Goal: Task Accomplishment & Management: Use online tool/utility

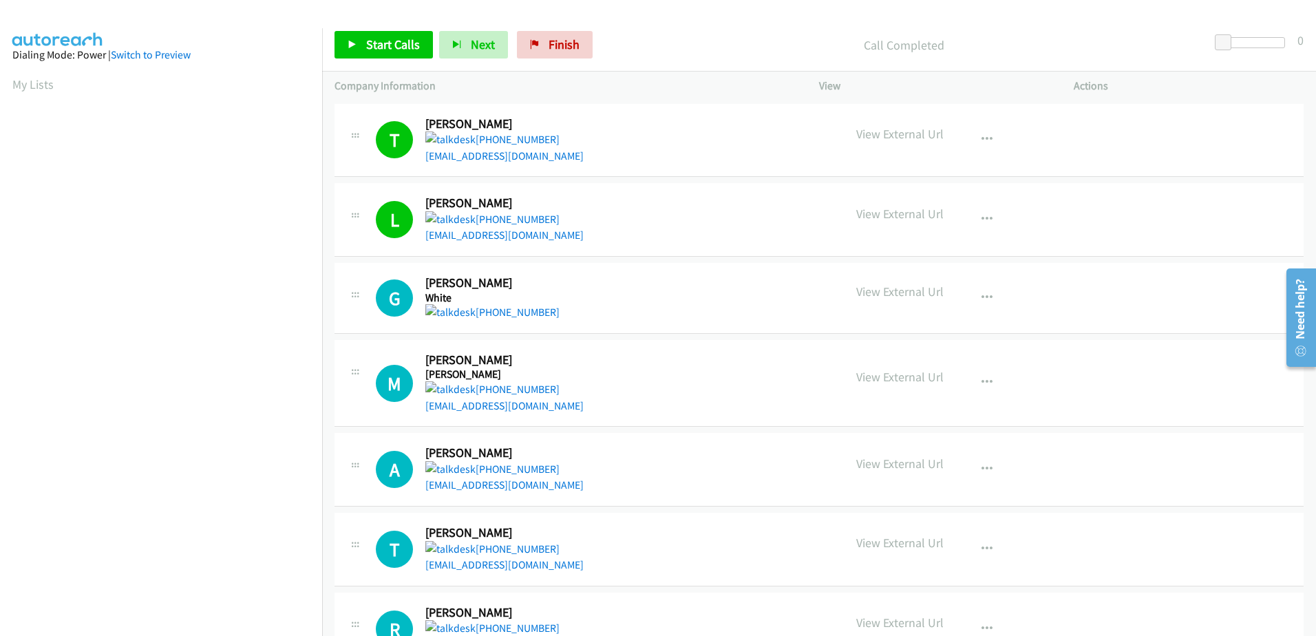
scroll to position [136, 0]
click at [377, 55] on link "Start Calls" at bounding box center [384, 45] width 98 height 28
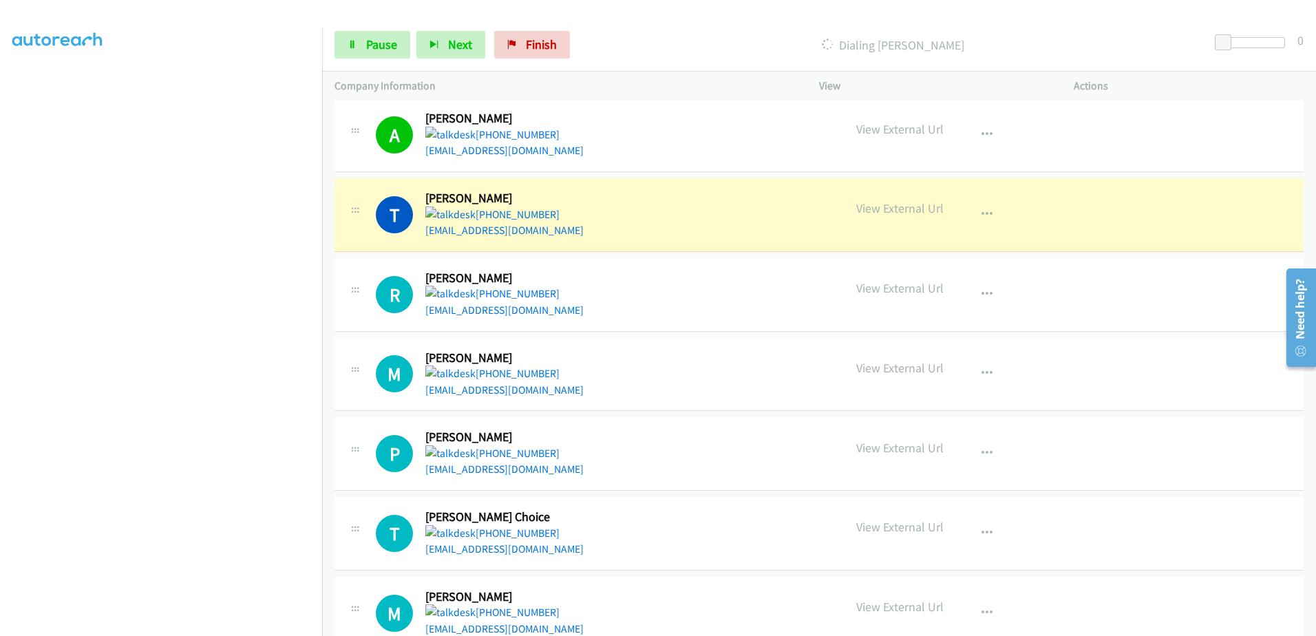
scroll to position [413, 0]
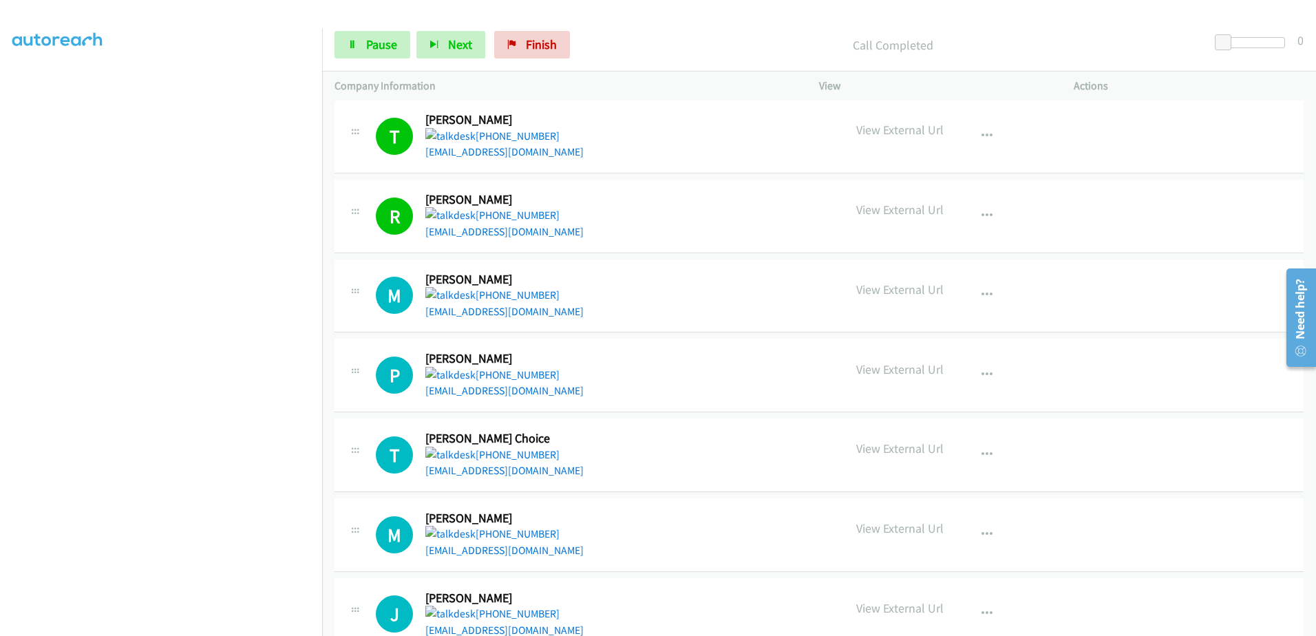
click at [558, 461] on div "[PHONE_NUMBER]" at bounding box center [505, 455] width 158 height 17
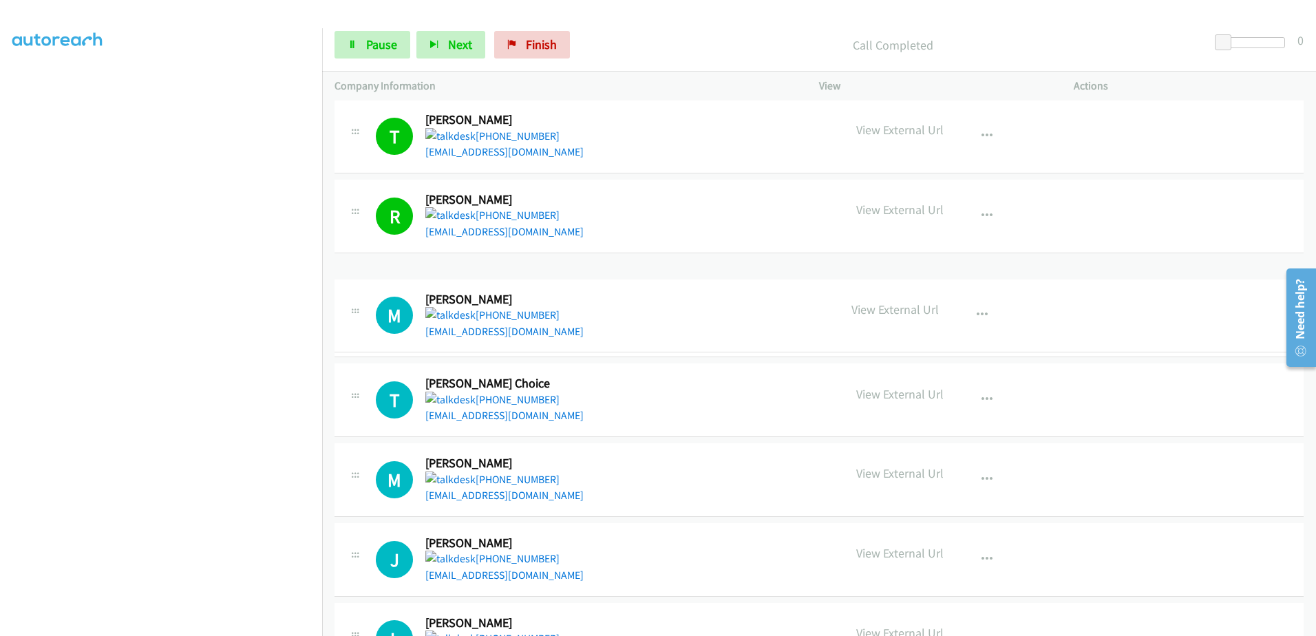
drag, startPoint x: 461, startPoint y: 289, endPoint x: 487, endPoint y: 326, distance: 45.5
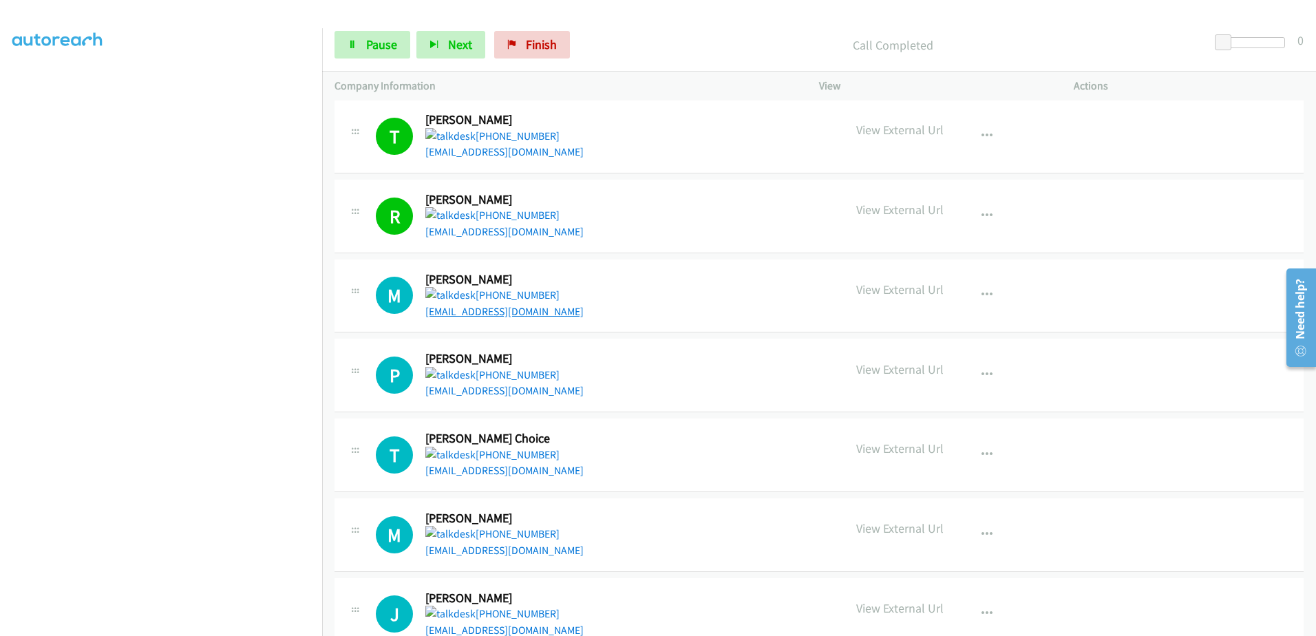
drag, startPoint x: 490, startPoint y: 318, endPoint x: 493, endPoint y: 311, distance: 7.4
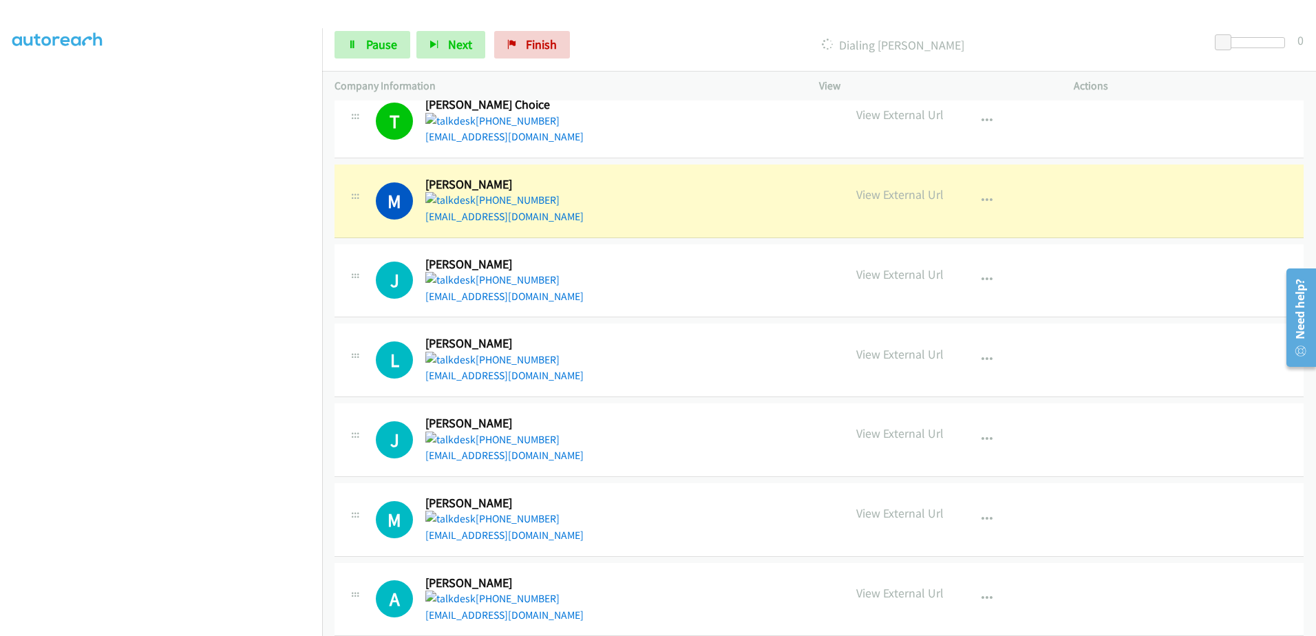
scroll to position [826, 0]
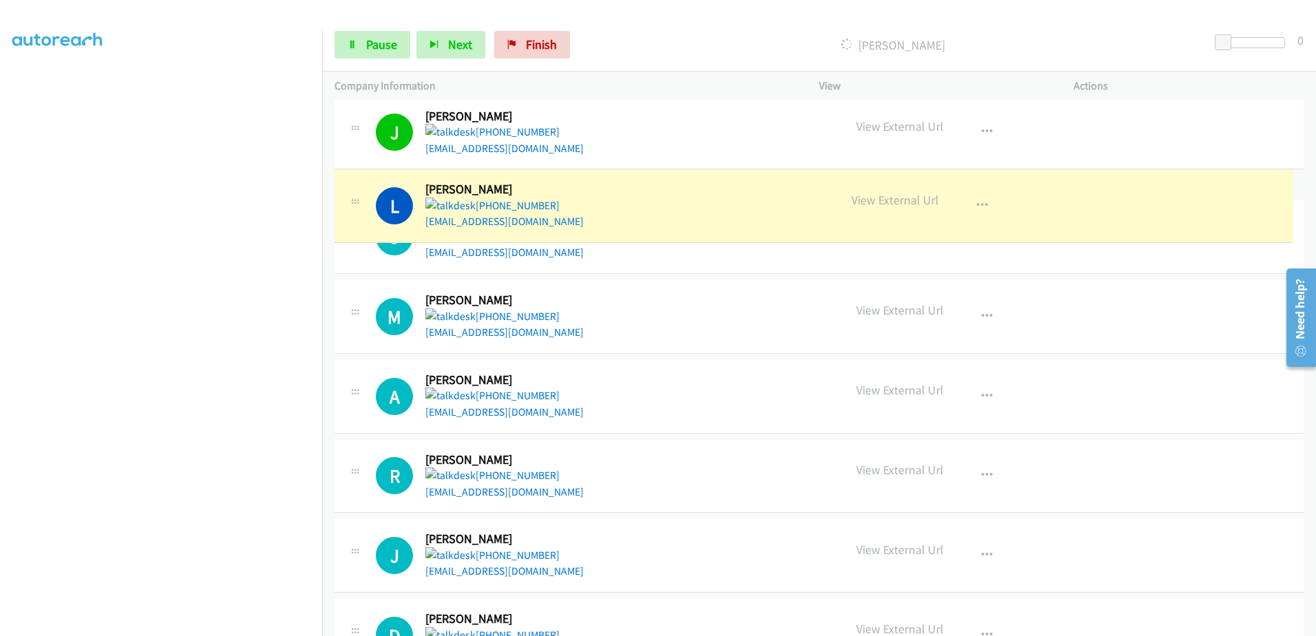
drag, startPoint x: 518, startPoint y: 238, endPoint x: 480, endPoint y: 318, distance: 88.7
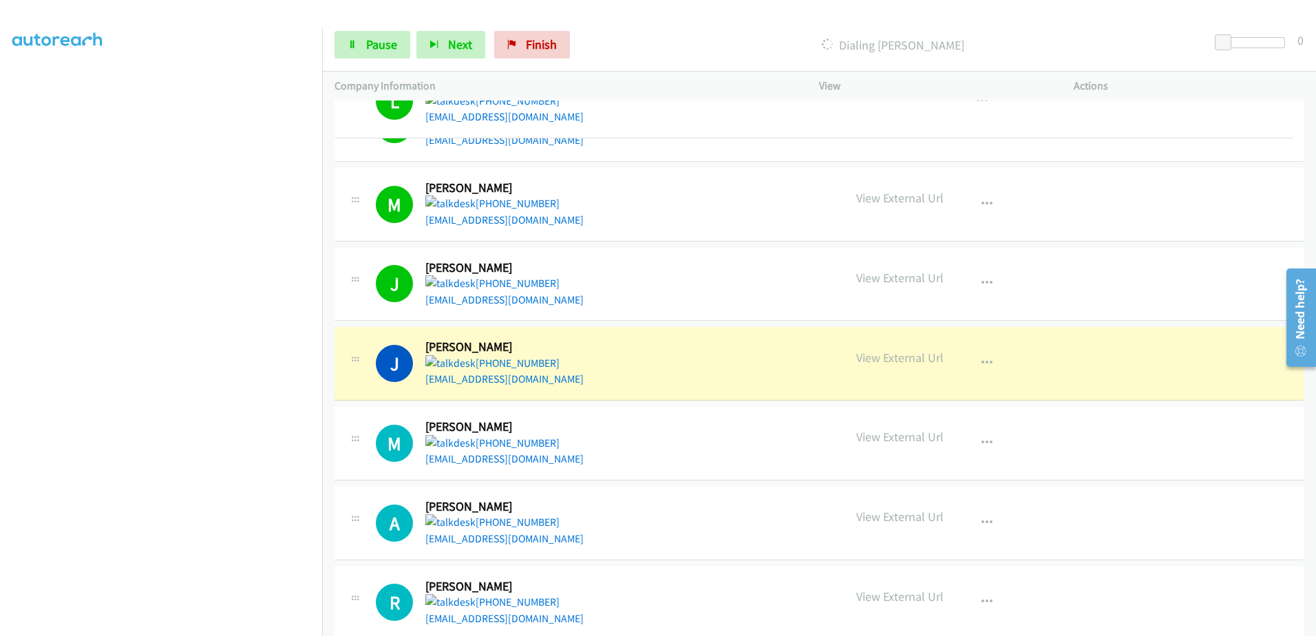
drag, startPoint x: 465, startPoint y: 282, endPoint x: -936, endPoint y: 21, distance: 1424.7
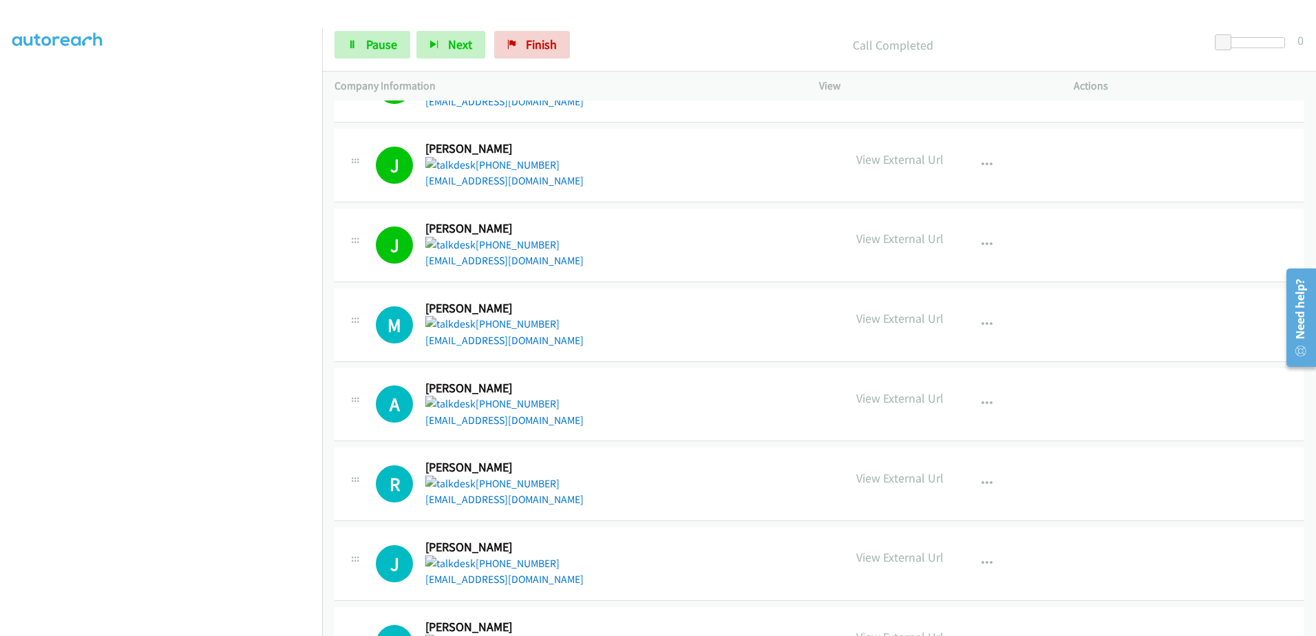
scroll to position [947, 0]
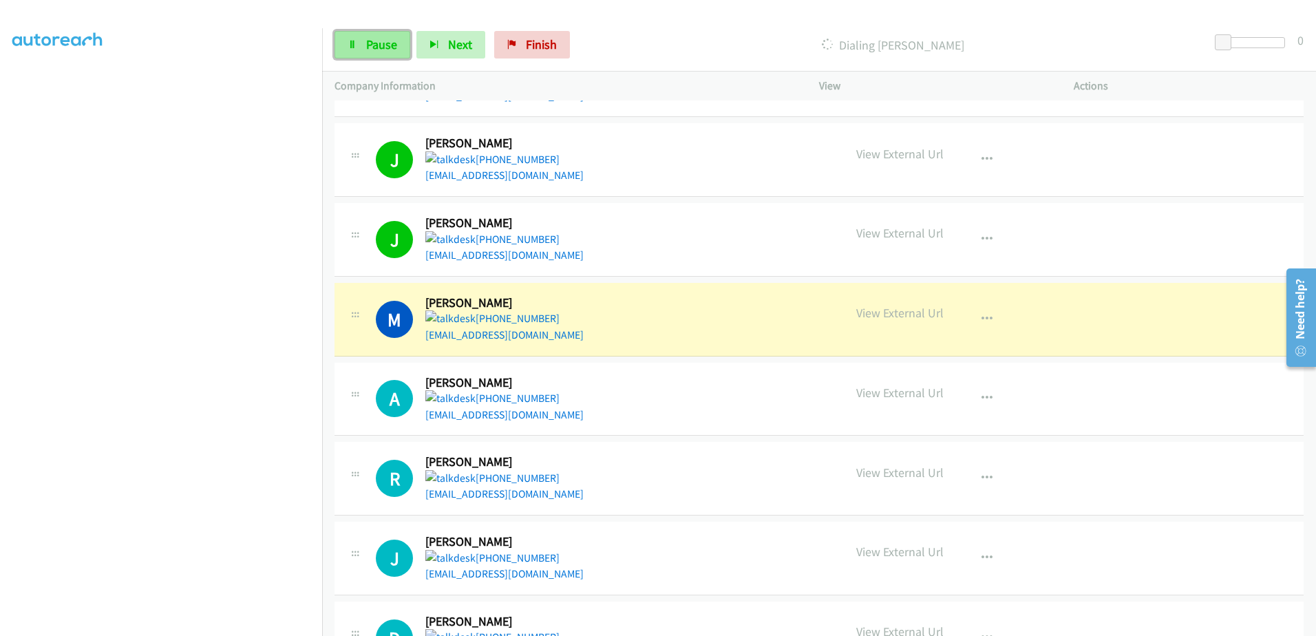
click at [361, 41] on link "Pause" at bounding box center [373, 45] width 76 height 28
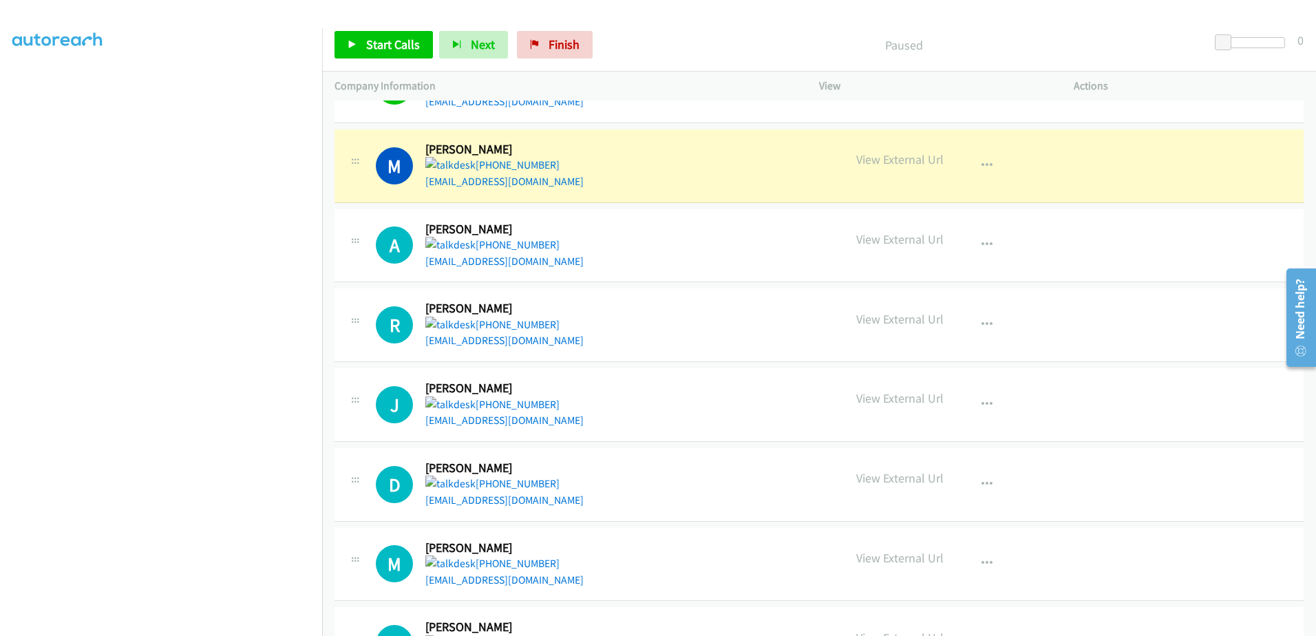
scroll to position [1100, 0]
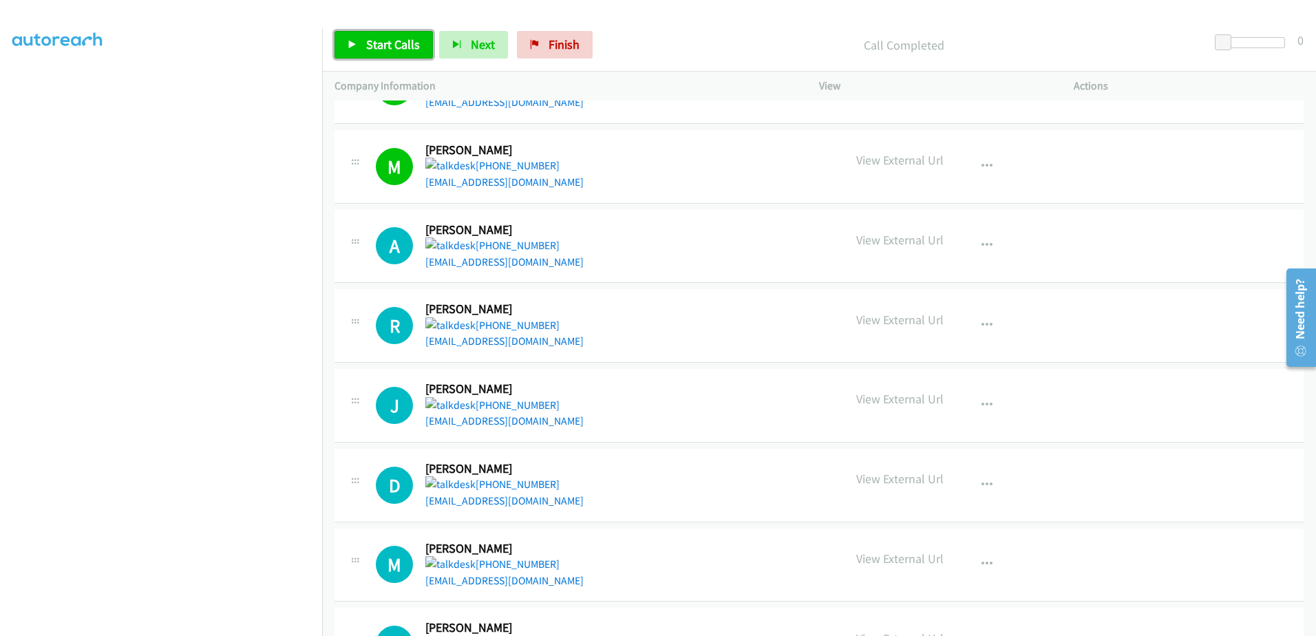
click at [372, 41] on span "Start Calls" at bounding box center [393, 44] width 54 height 16
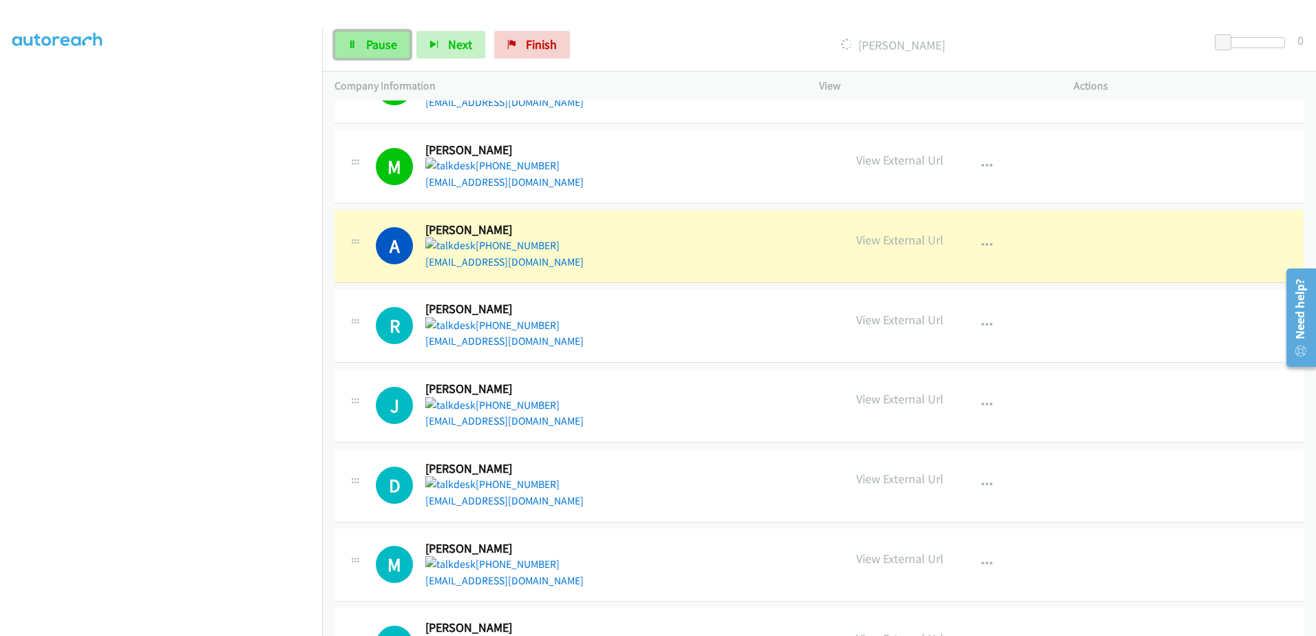
click at [373, 49] on span "Pause" at bounding box center [381, 44] width 31 height 16
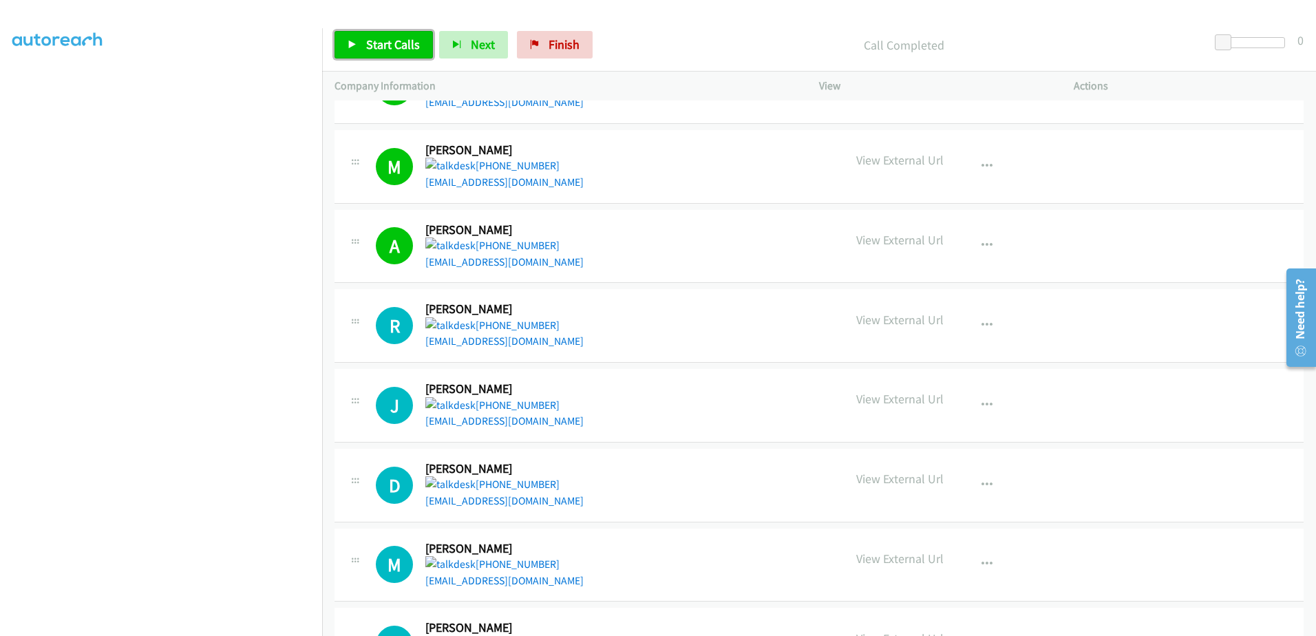
click at [374, 39] on span "Start Calls" at bounding box center [393, 44] width 54 height 16
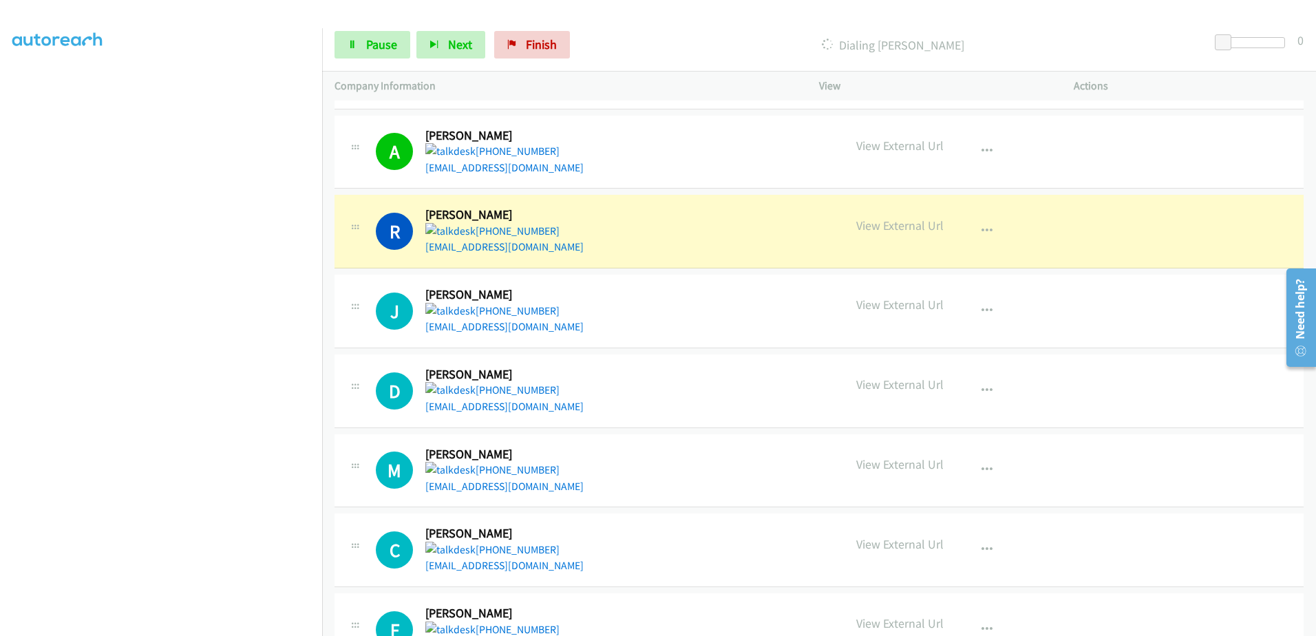
scroll to position [1238, 0]
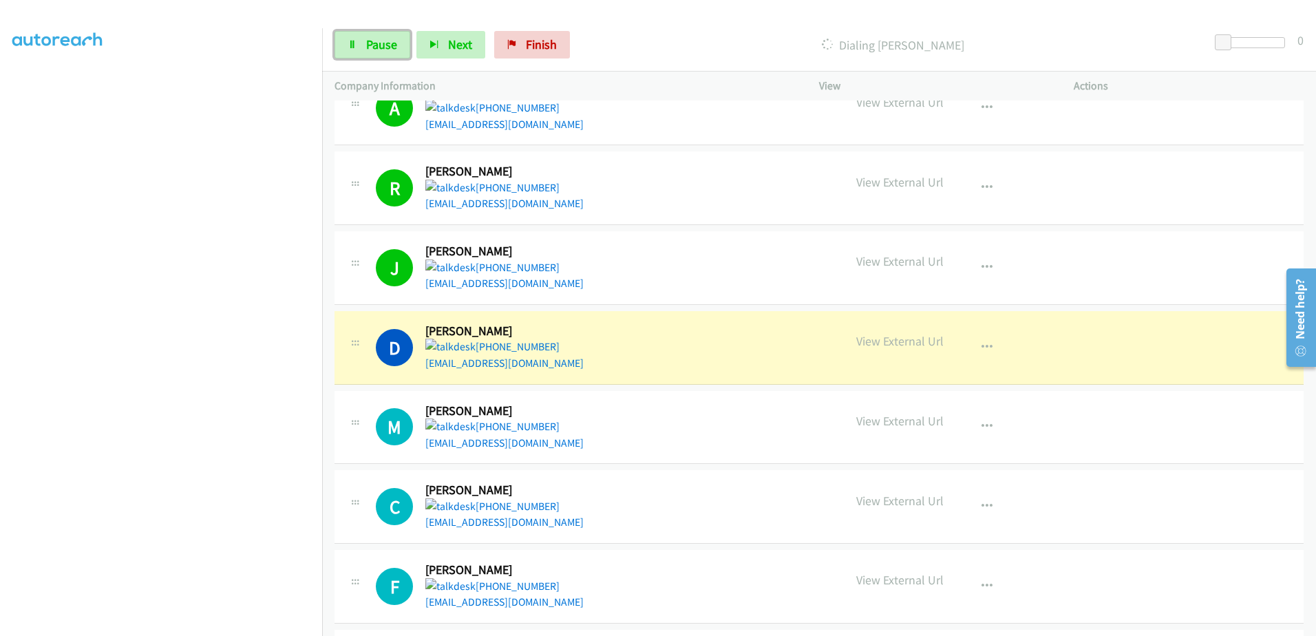
drag, startPoint x: 384, startPoint y: 43, endPoint x: 395, endPoint y: 45, distance: 11.2
click at [384, 43] on span "Pause" at bounding box center [381, 44] width 31 height 16
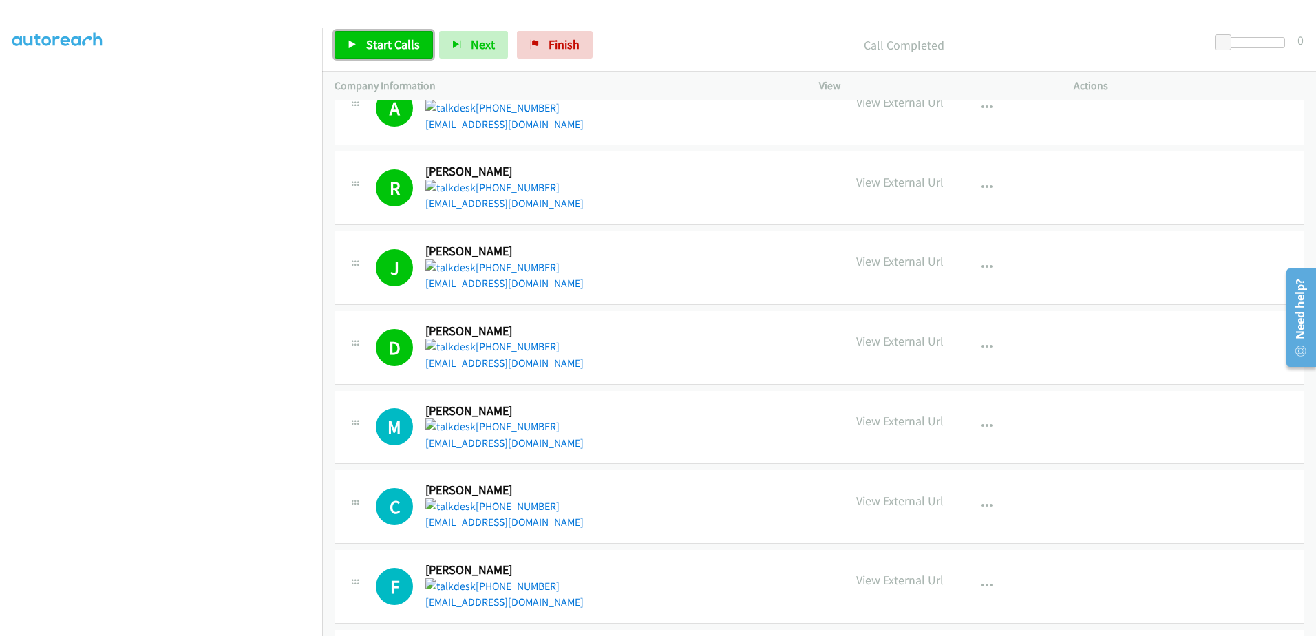
click at [394, 44] on span "Start Calls" at bounding box center [393, 44] width 54 height 16
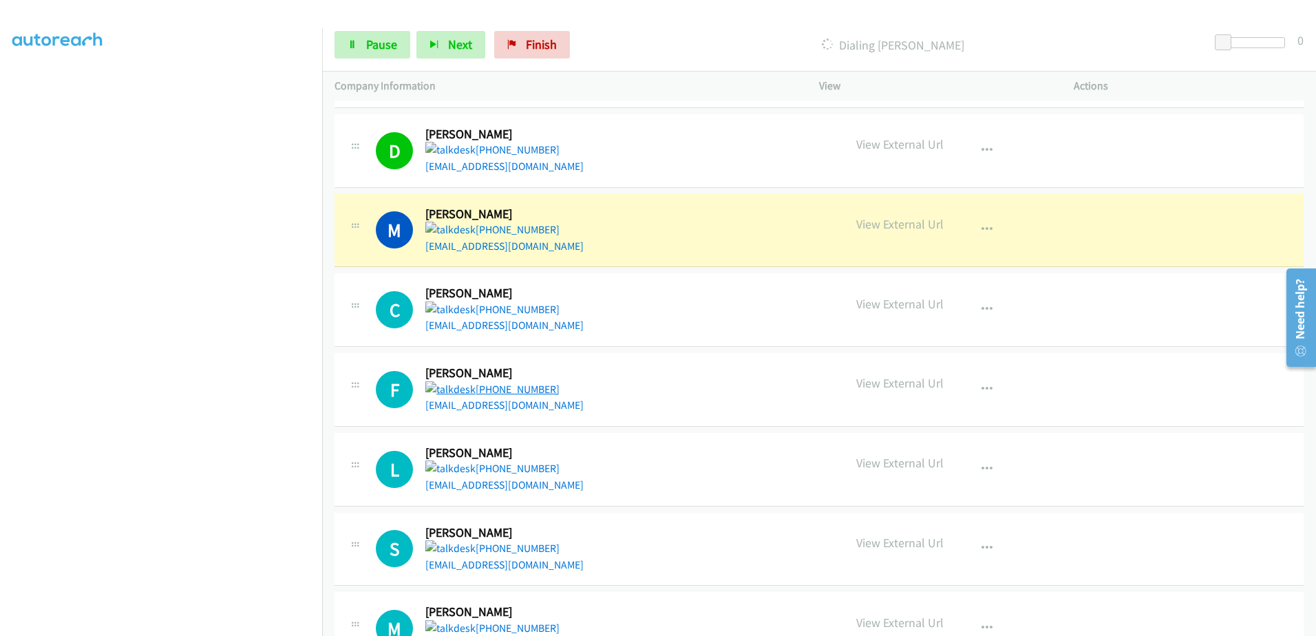
scroll to position [1513, 0]
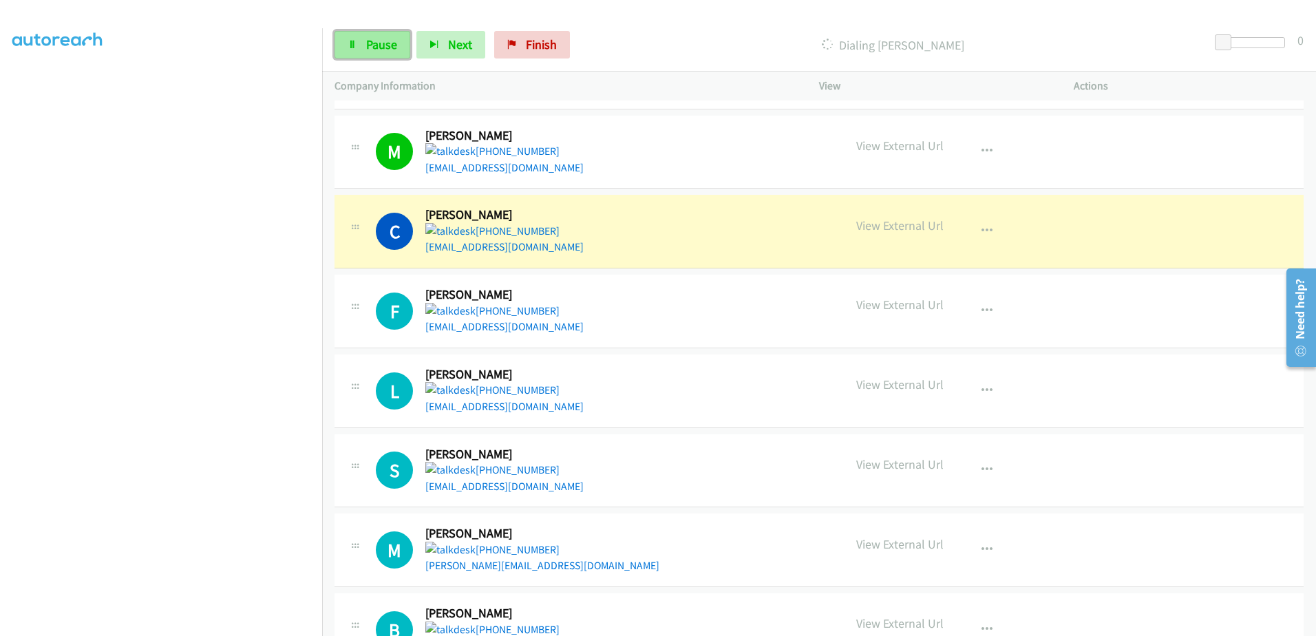
click at [376, 43] on span "Pause" at bounding box center [381, 44] width 31 height 16
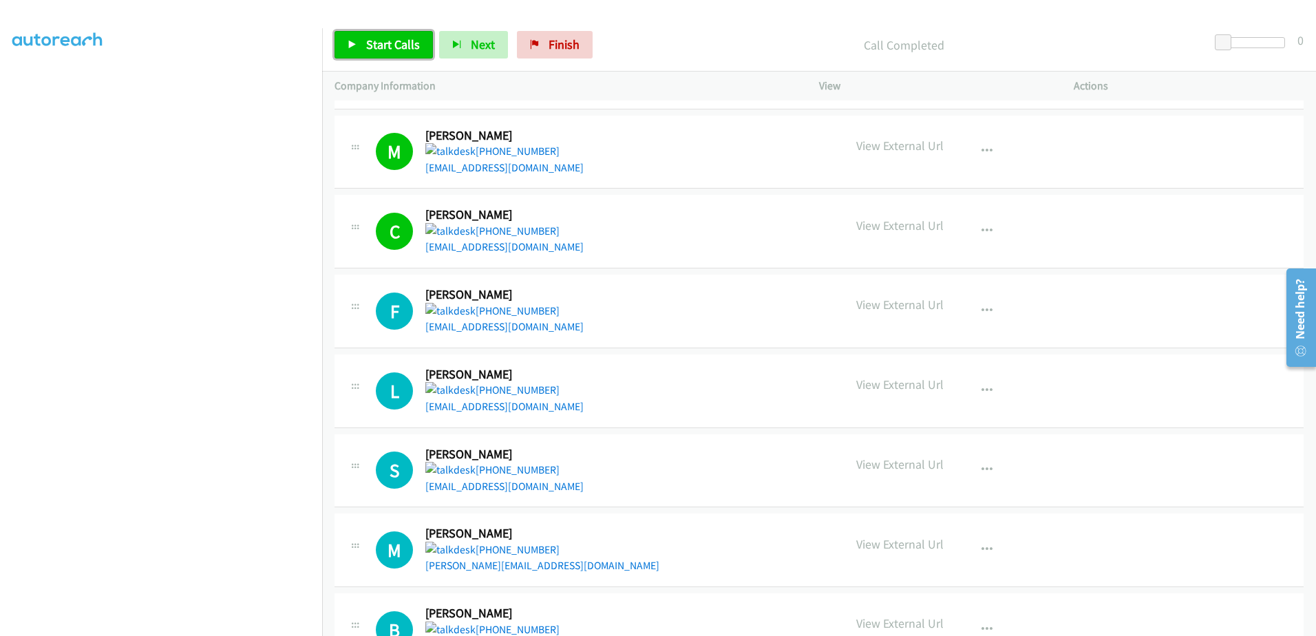
click at [348, 50] on link "Start Calls" at bounding box center [384, 45] width 98 height 28
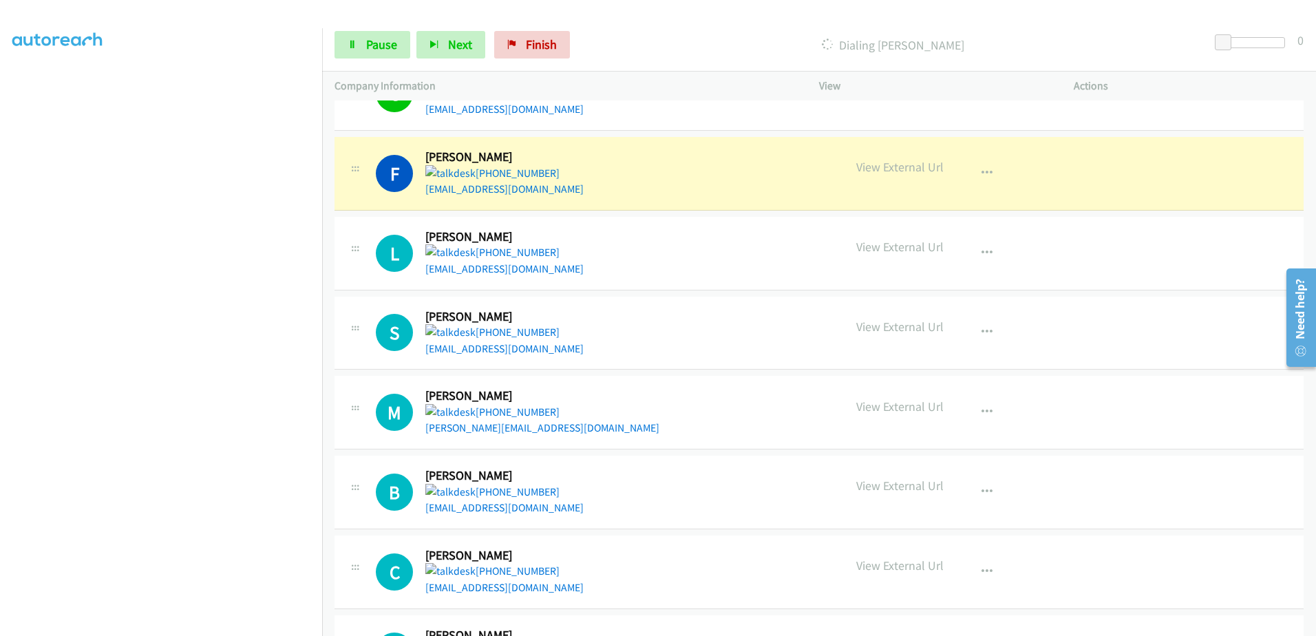
scroll to position [1720, 0]
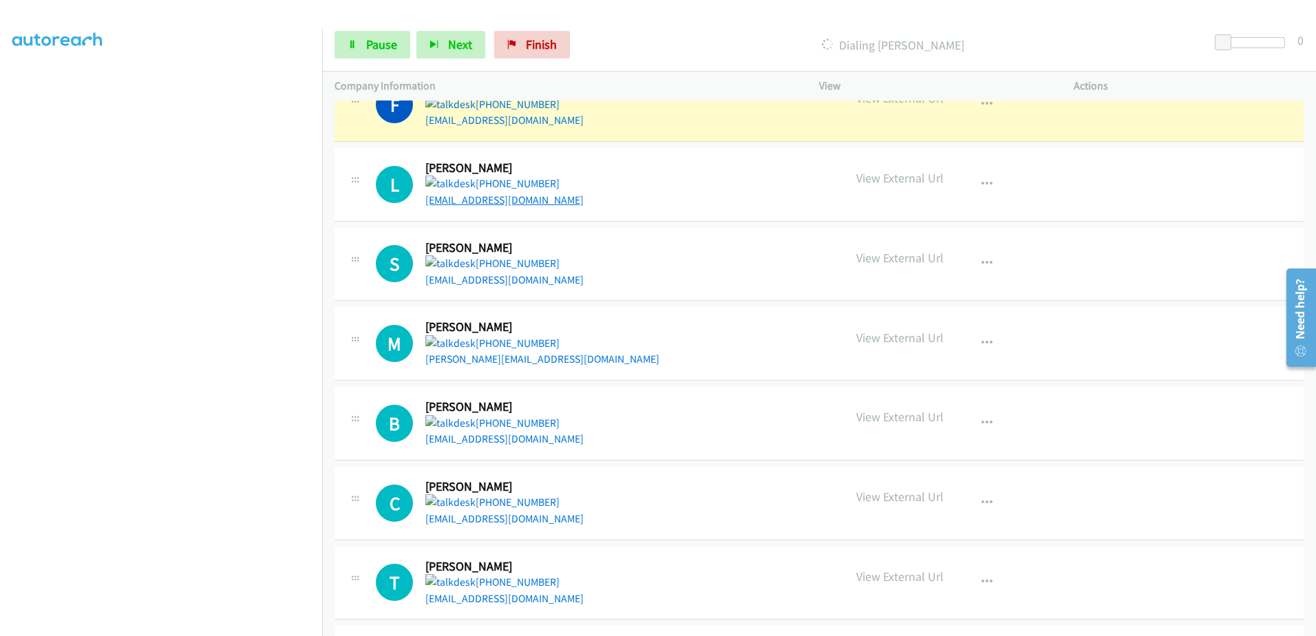
drag, startPoint x: 505, startPoint y: 191, endPoint x: 437, endPoint y: 194, distance: 67.6
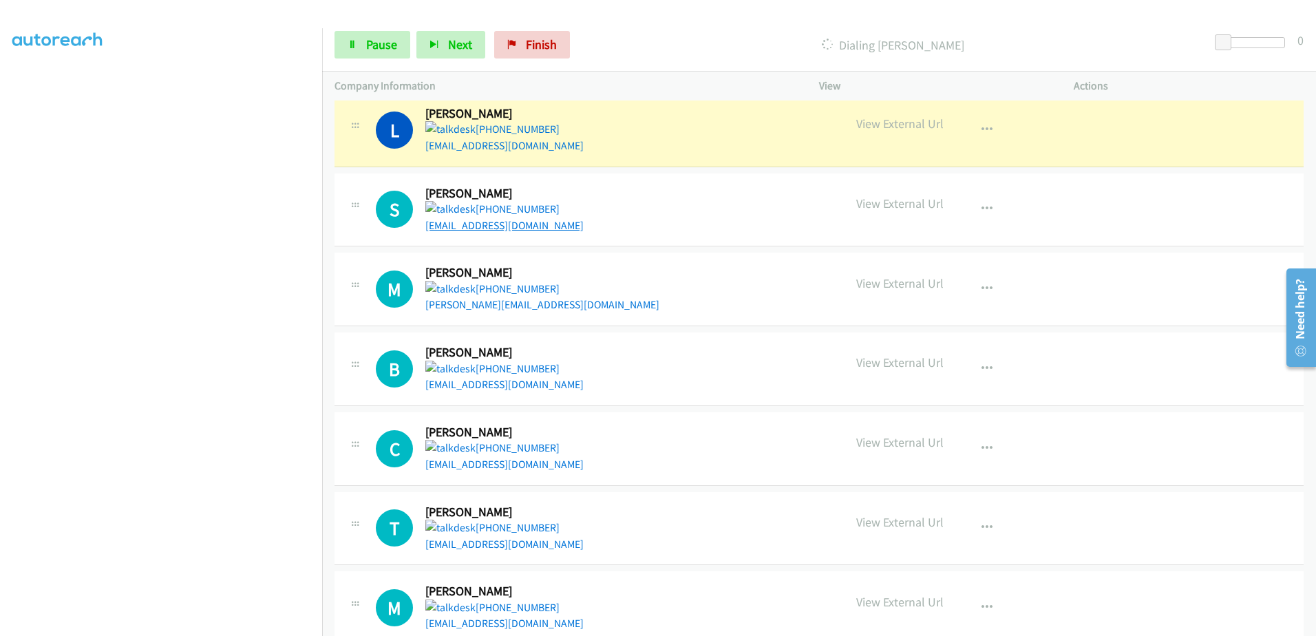
scroll to position [1789, 0]
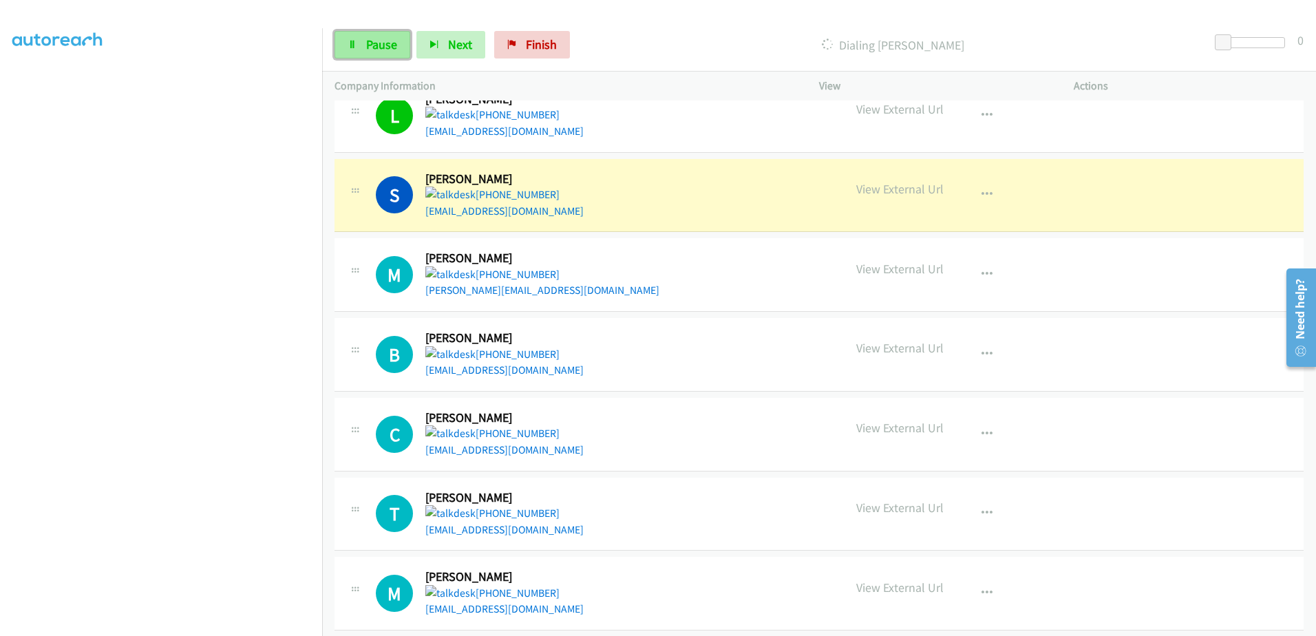
click at [366, 38] on span "Pause" at bounding box center [381, 44] width 31 height 16
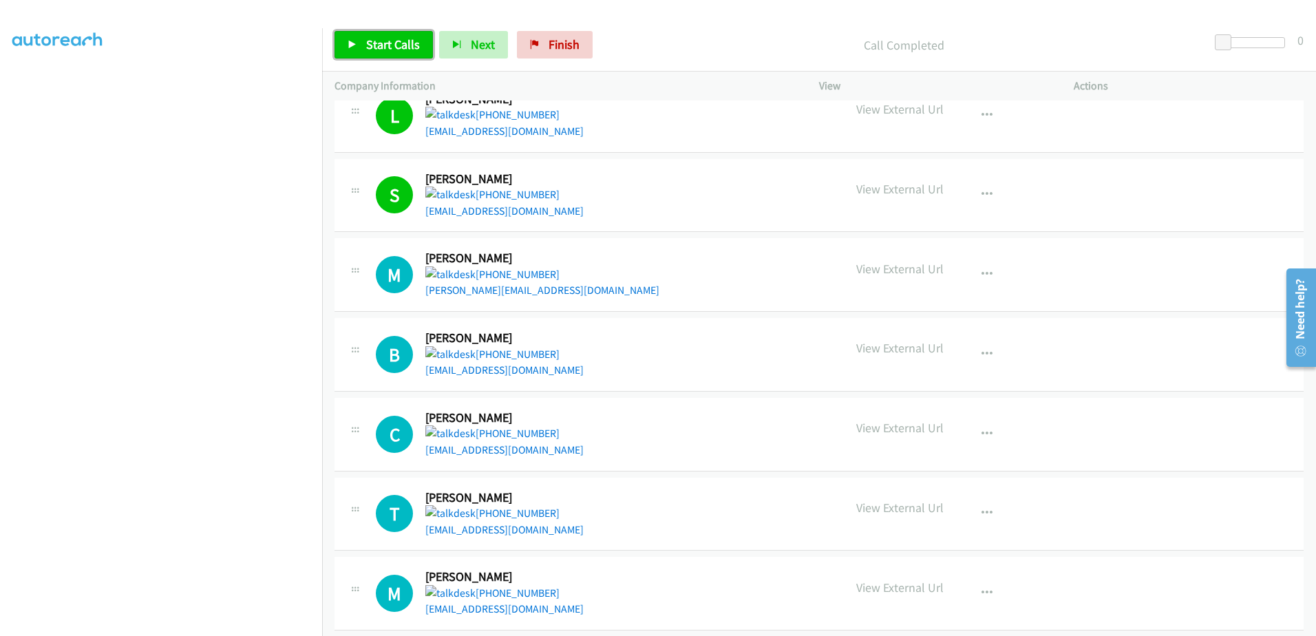
click at [388, 50] on span "Start Calls" at bounding box center [393, 44] width 54 height 16
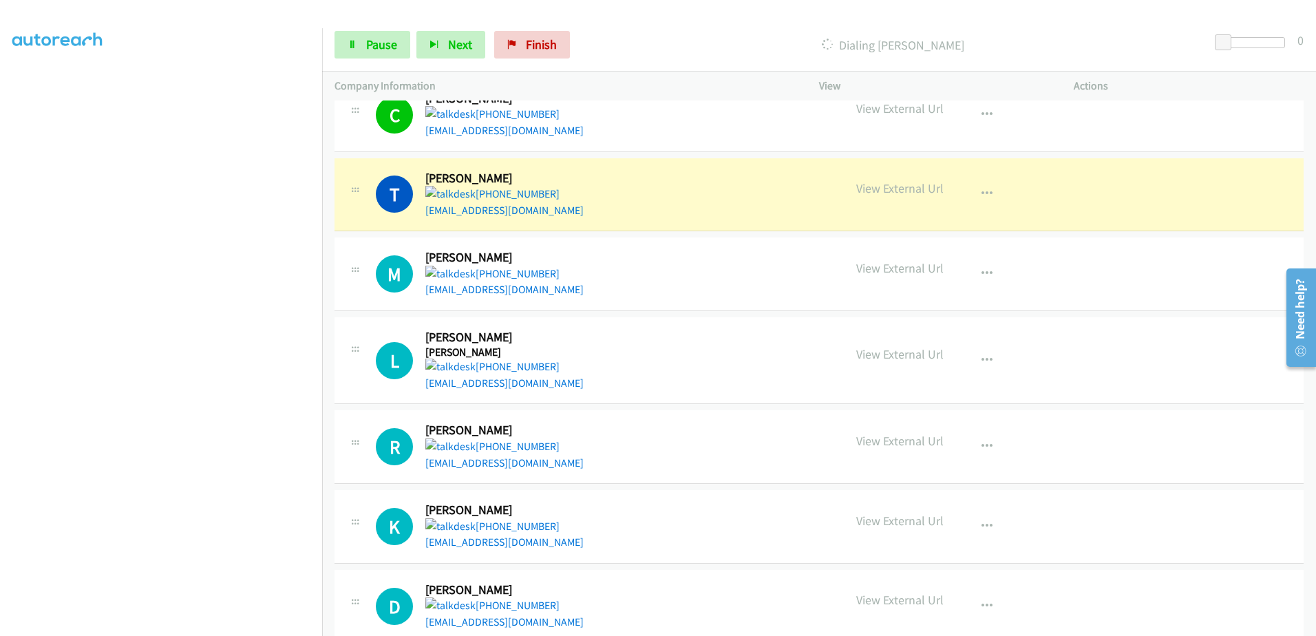
scroll to position [2133, 0]
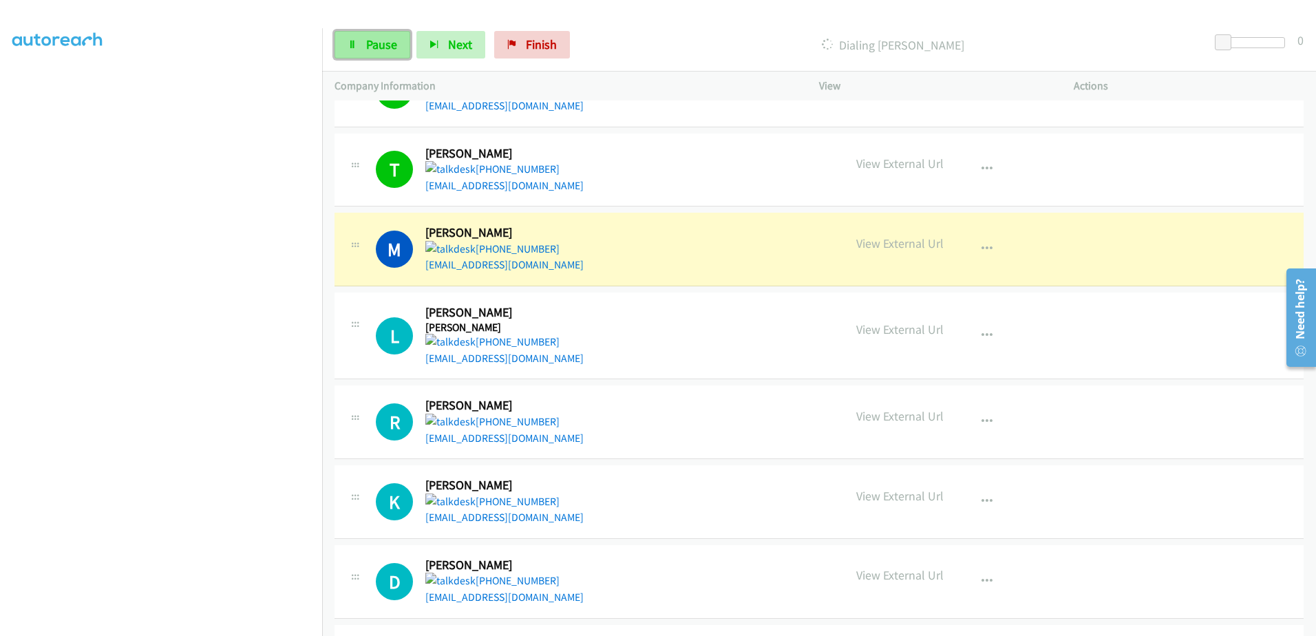
click at [370, 50] on span "Pause" at bounding box center [381, 44] width 31 height 16
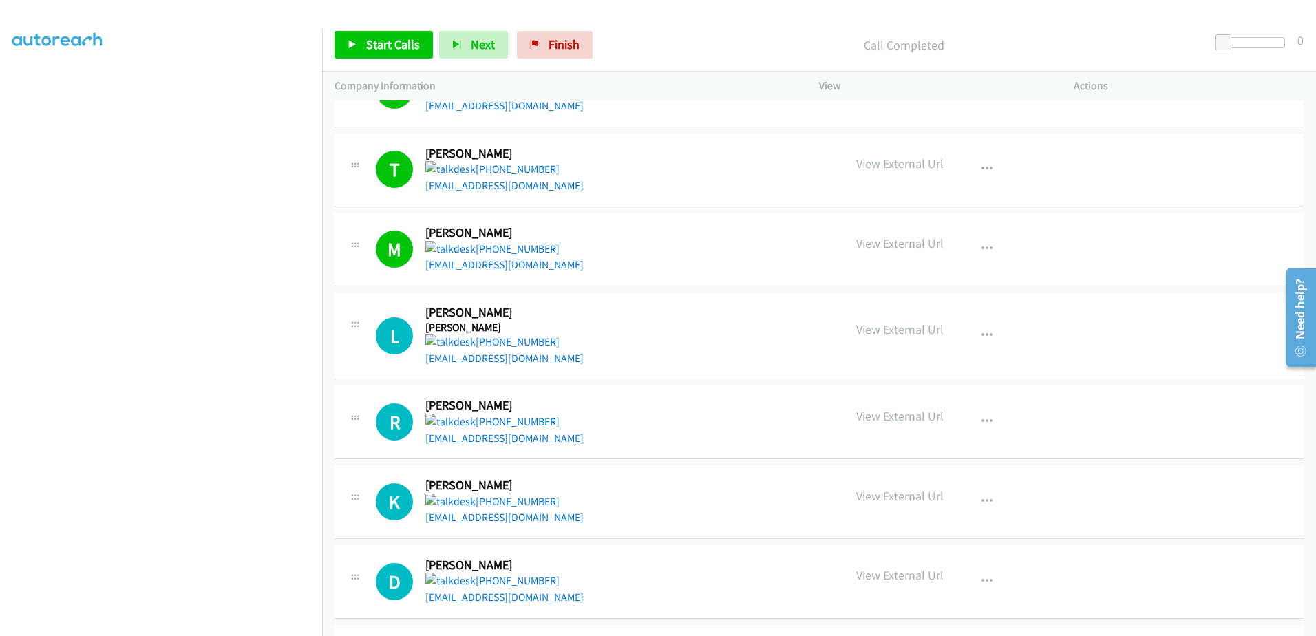
scroll to position [107, 0]
click at [392, 45] on span "Start Calls" at bounding box center [393, 44] width 54 height 16
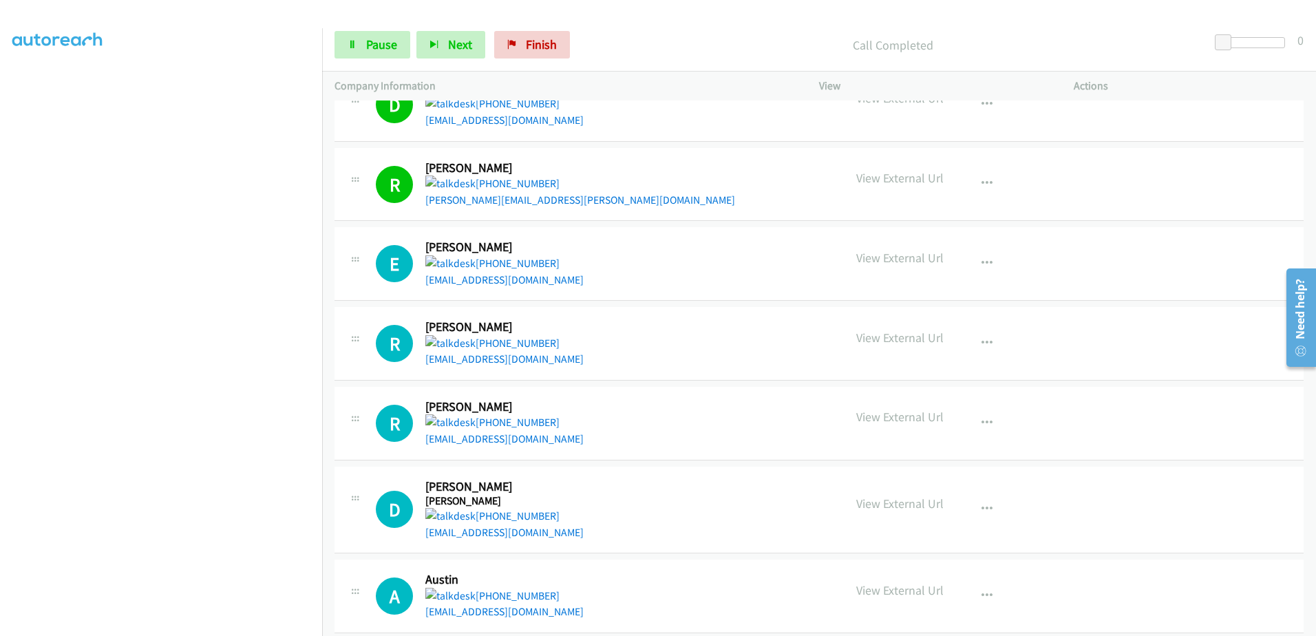
scroll to position [2477, 0]
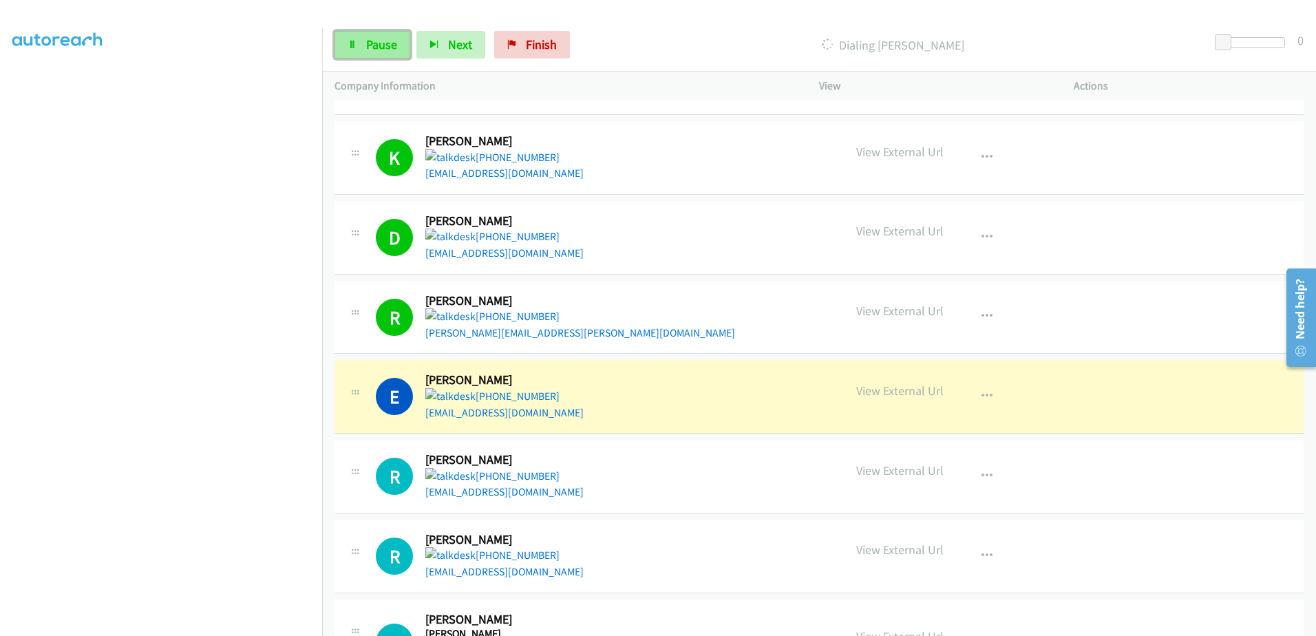
click at [373, 43] on span "Pause" at bounding box center [381, 44] width 31 height 16
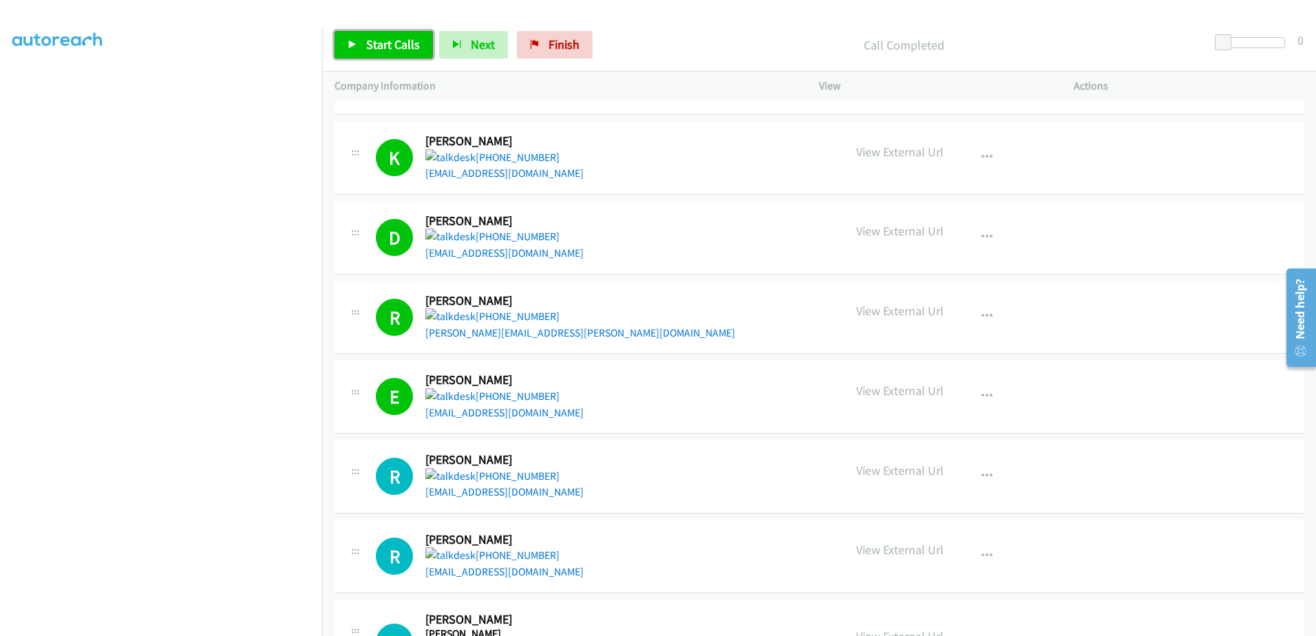
click at [388, 50] on span "Start Calls" at bounding box center [393, 44] width 54 height 16
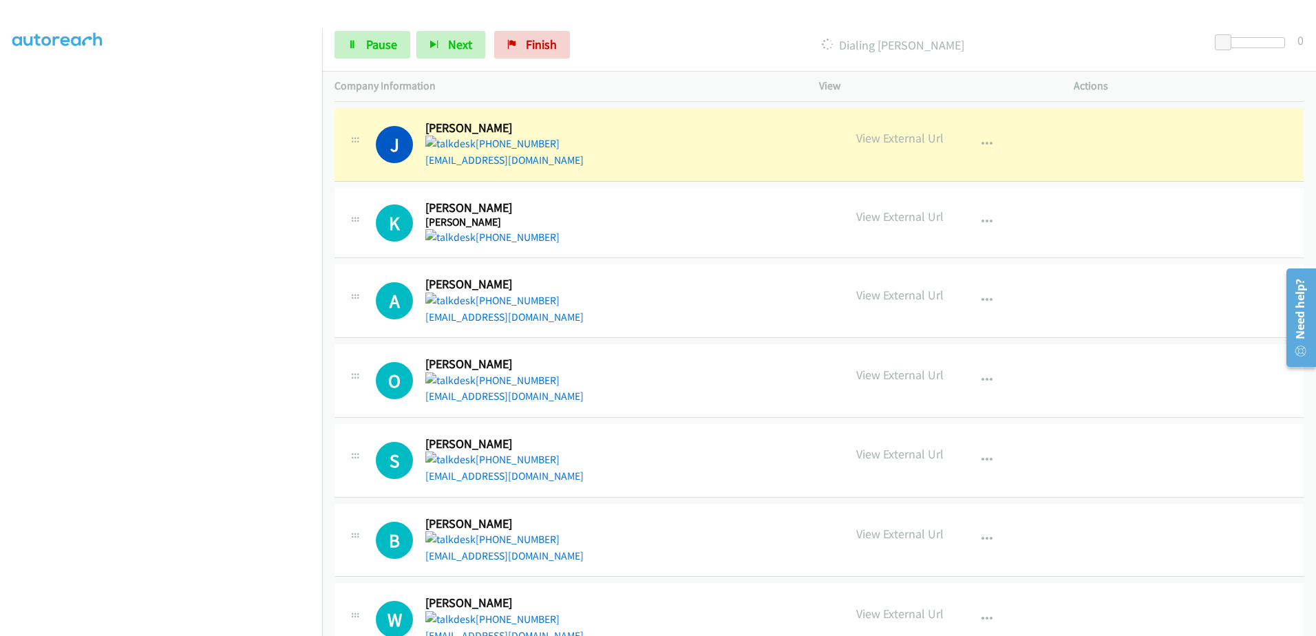
scroll to position [3166, 0]
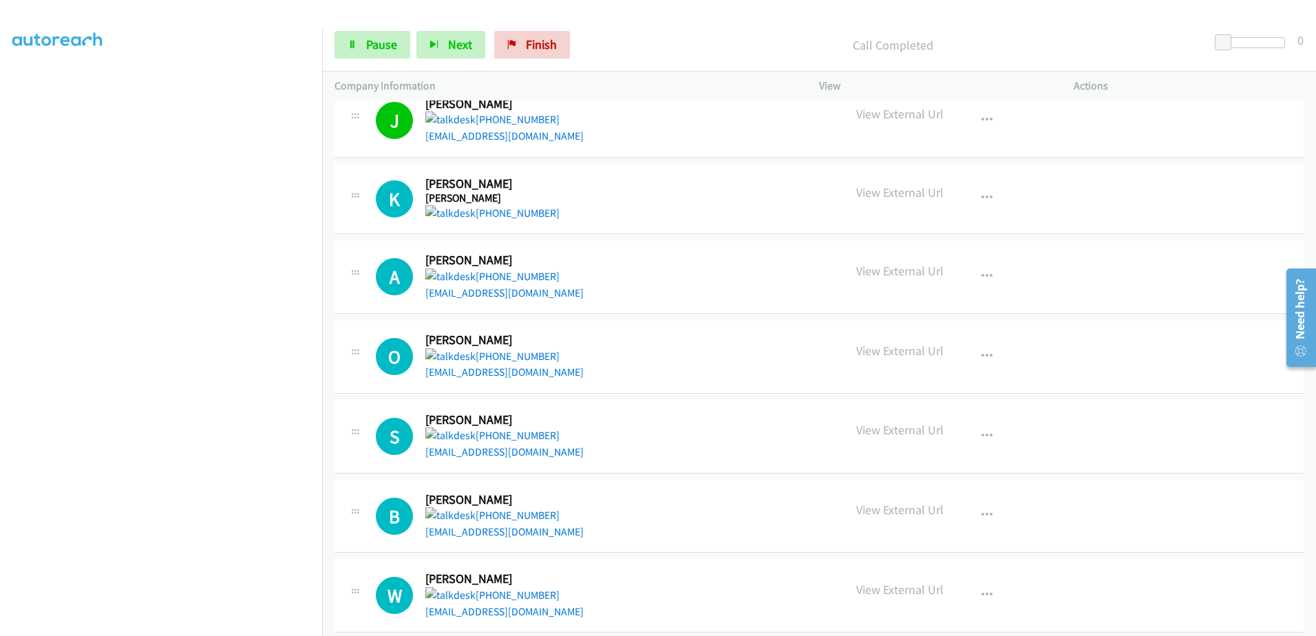
drag, startPoint x: 491, startPoint y: 211, endPoint x: 651, endPoint y: 123, distance: 182.4
click at [651, 123] on div "J Callback Scheduled [PERSON_NAME] America/New_York [PHONE_NUMBER] [EMAIL_ADDRE…" at bounding box center [604, 120] width 456 height 48
drag, startPoint x: 485, startPoint y: 284, endPoint x: 428, endPoint y: 292, distance: 58.4
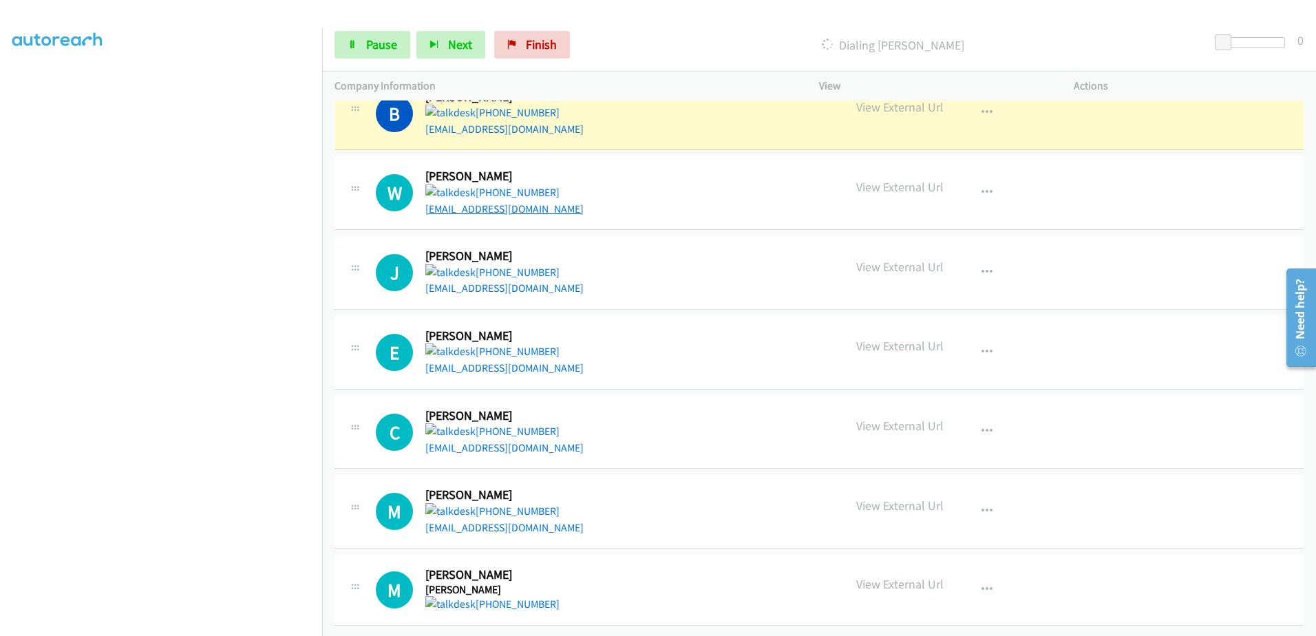
scroll to position [3579, 0]
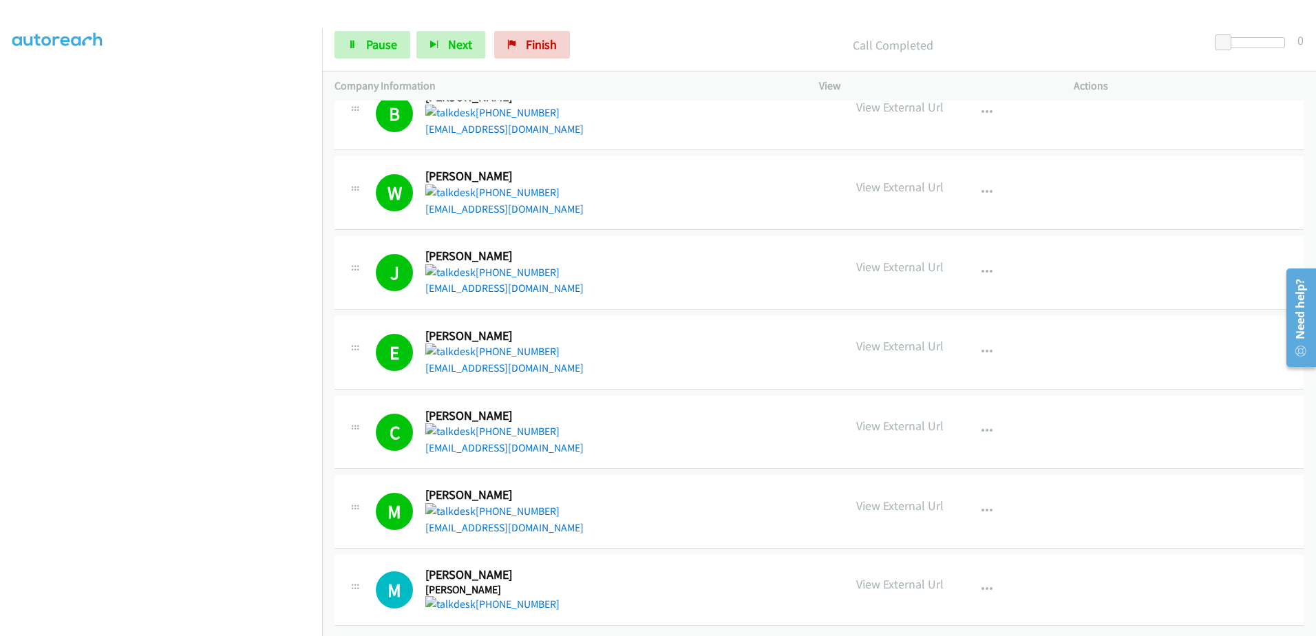
drag, startPoint x: 484, startPoint y: 589, endPoint x: 464, endPoint y: 613, distance: 30.8
drag, startPoint x: 464, startPoint y: 613, endPoint x: 771, endPoint y: 568, distance: 310.3
click at [766, 581] on div "M Callback Scheduled [PERSON_NAME] America/New_York [PHONE_NUMBER]" at bounding box center [604, 589] width 456 height 45
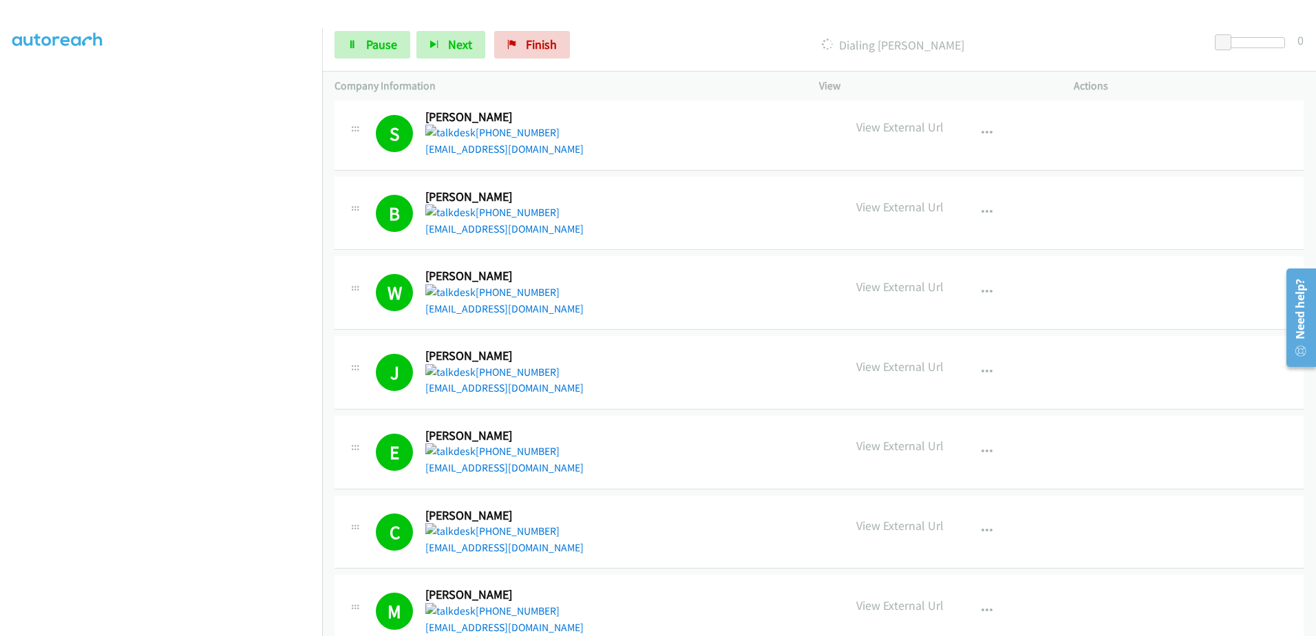
scroll to position [3441, 0]
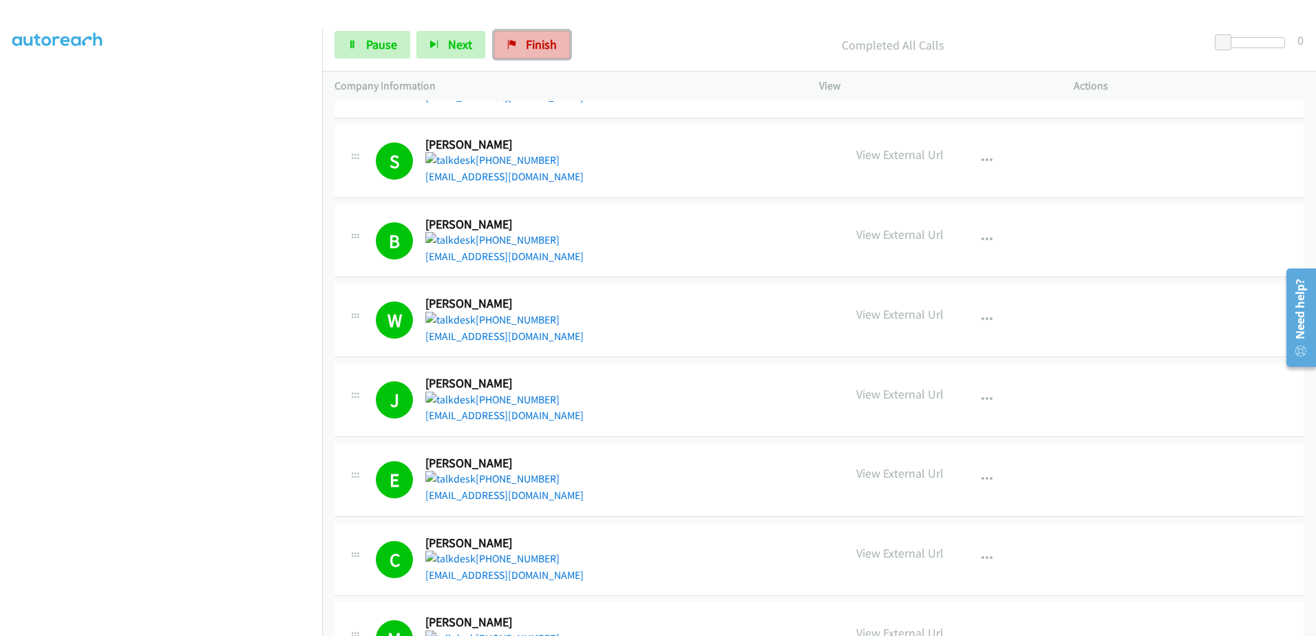
click at [536, 45] on span "Finish" at bounding box center [541, 44] width 31 height 16
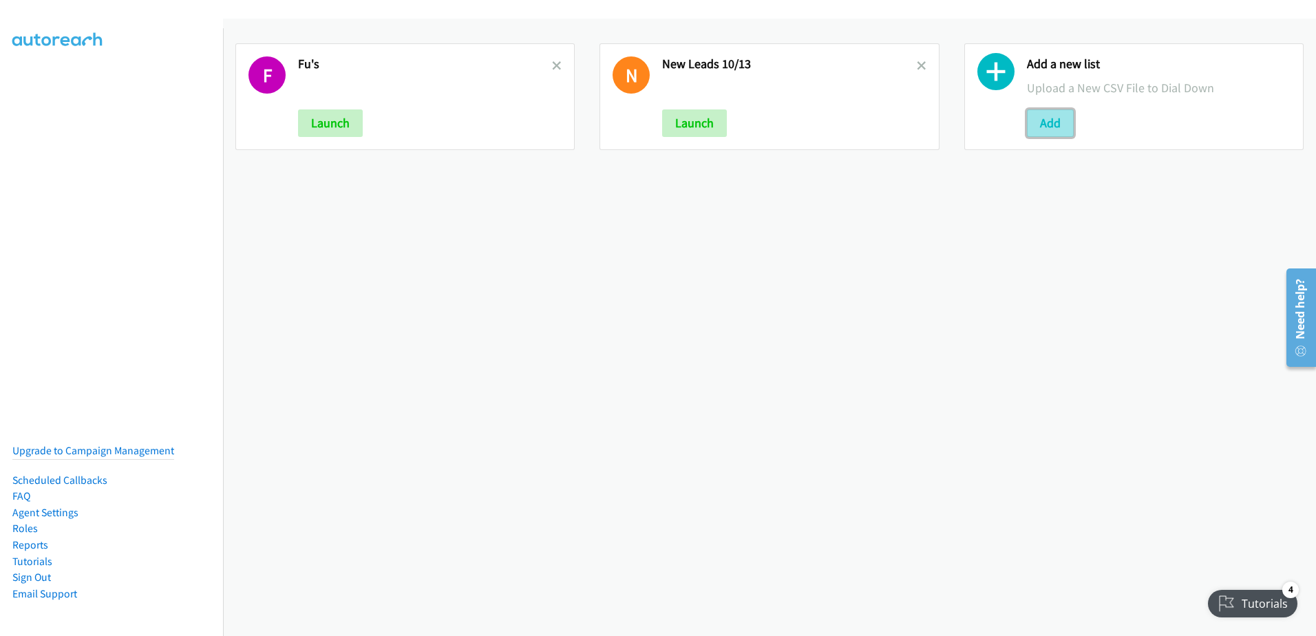
click at [1041, 125] on button "Add" at bounding box center [1050, 123] width 47 height 28
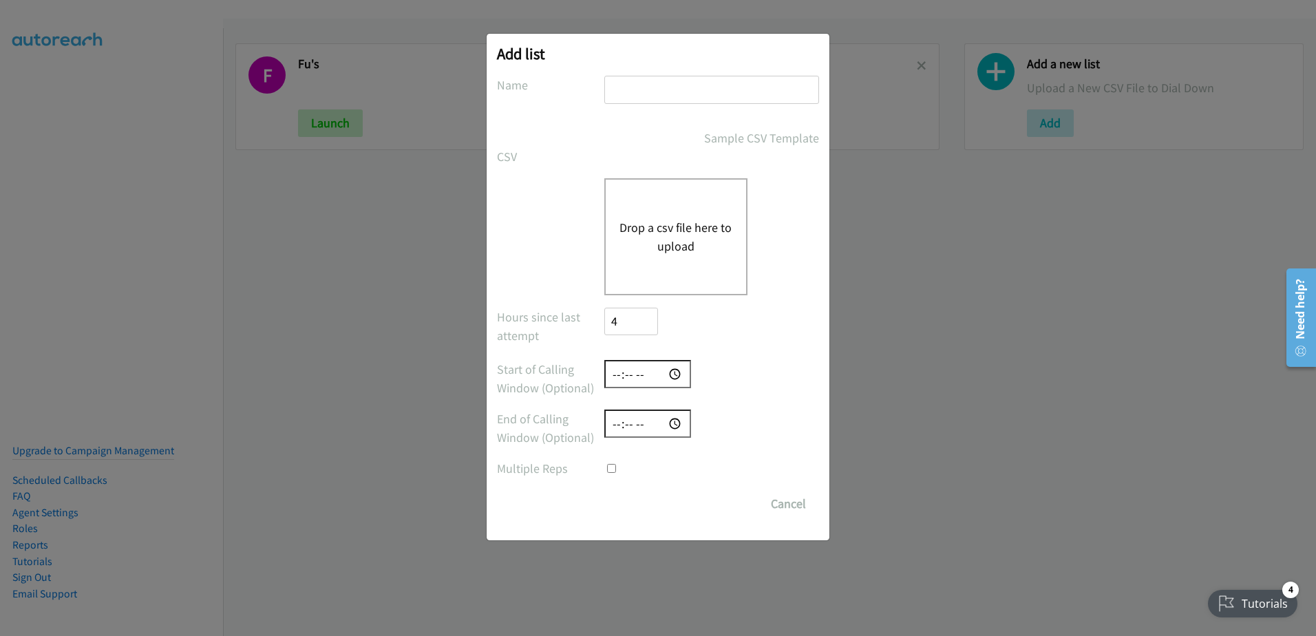
click at [658, 90] on input "text" at bounding box center [712, 90] width 215 height 28
type input "n"
drag, startPoint x: 346, startPoint y: 191, endPoint x: 332, endPoint y: 169, distance: 25.4
click at [334, 171] on div "Add list No phone fields were returned for that Report or List View Please uplo…" at bounding box center [658, 324] width 1316 height 624
